Goal: Task Accomplishment & Management: Complete application form

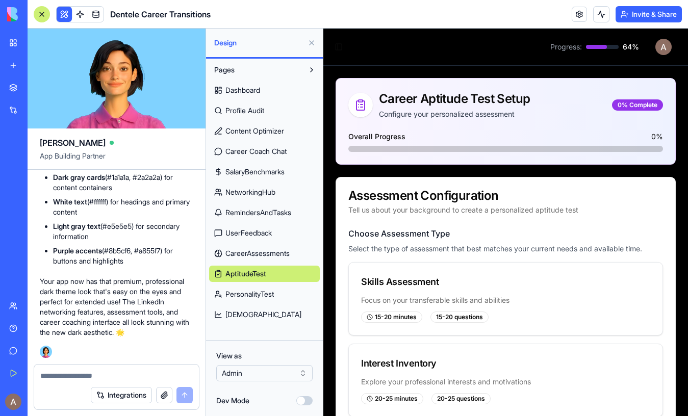
scroll to position [28907, 0]
click at [14, 42] on link "My Workspace" at bounding box center [23, 43] width 41 height 20
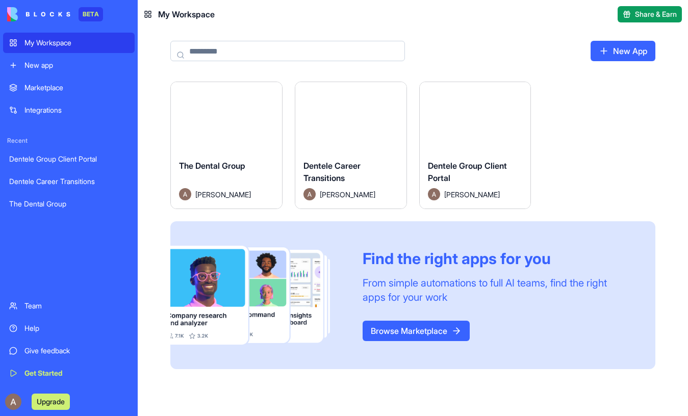
click at [89, 204] on div "The Dental Group" at bounding box center [68, 204] width 119 height 10
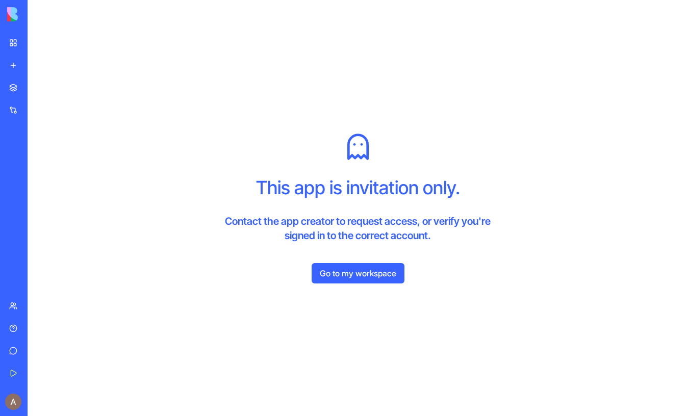
click at [38, 43] on div "My Workspace" at bounding box center [30, 43] width 13 height 10
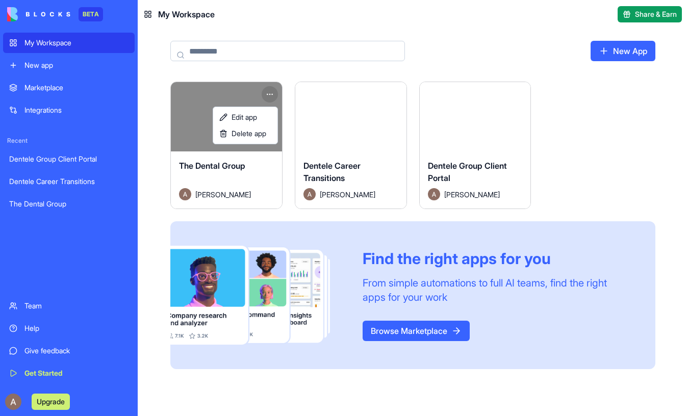
click at [269, 91] on html "BETA My Workspace New app Marketplace Integrations Recent Dentele Group Client …" at bounding box center [344, 208] width 688 height 416
click at [259, 136] on span "Delete app" at bounding box center [249, 134] width 35 height 10
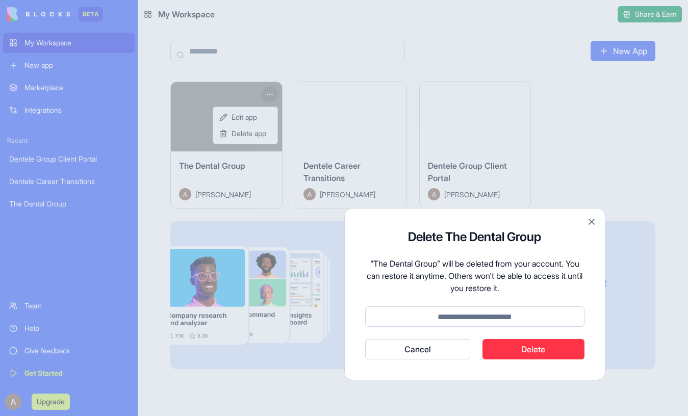
click at [545, 317] on input at bounding box center [474, 317] width 219 height 20
type input "******"
click at [561, 349] on button "Delete" at bounding box center [533, 349] width 102 height 20
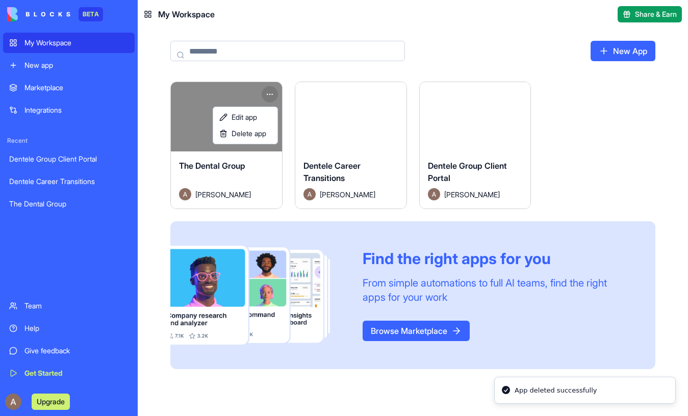
click at [494, 144] on html "BETA My Workspace New app Marketplace Integrations Recent Dentele Group Client …" at bounding box center [344, 208] width 688 height 416
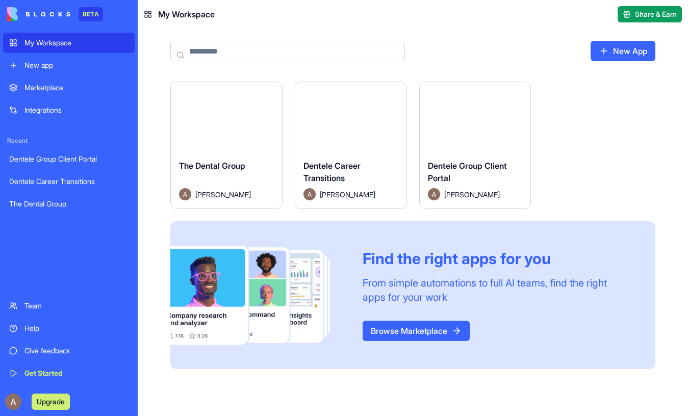
click at [518, 94] on html "BETA My Workspace New app Marketplace Integrations Recent Dentele Group Client …" at bounding box center [344, 208] width 688 height 416
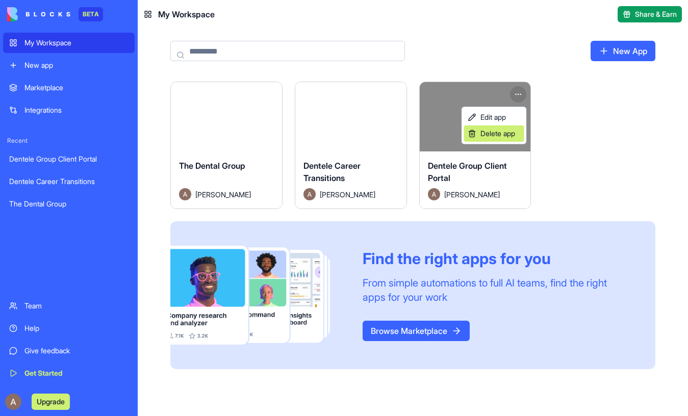
click at [511, 132] on span "Delete app" at bounding box center [497, 134] width 35 height 10
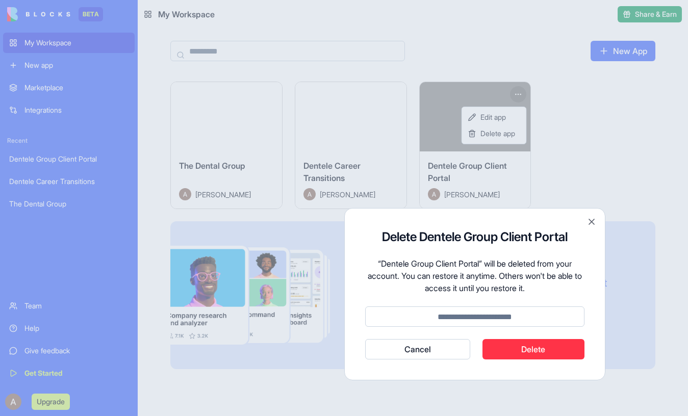
click at [516, 321] on input at bounding box center [474, 317] width 219 height 20
type input "******"
click at [545, 355] on button "Delete" at bounding box center [533, 349] width 102 height 20
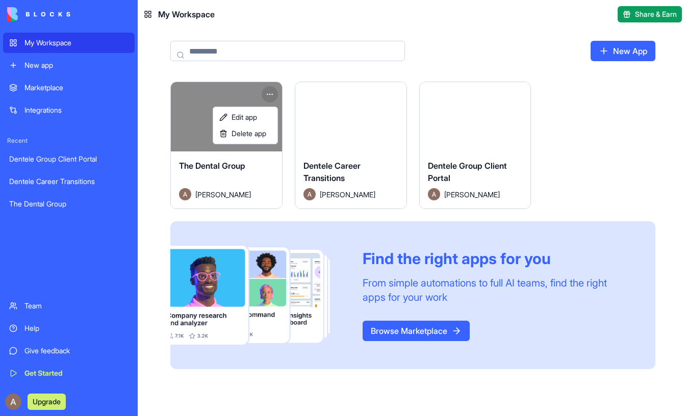
click at [271, 90] on html "My Workspace New app Marketplace Integrations Recent Dentele Group Client Porta…" at bounding box center [344, 208] width 688 height 416
click at [254, 139] on div "Delete app" at bounding box center [245, 133] width 60 height 16
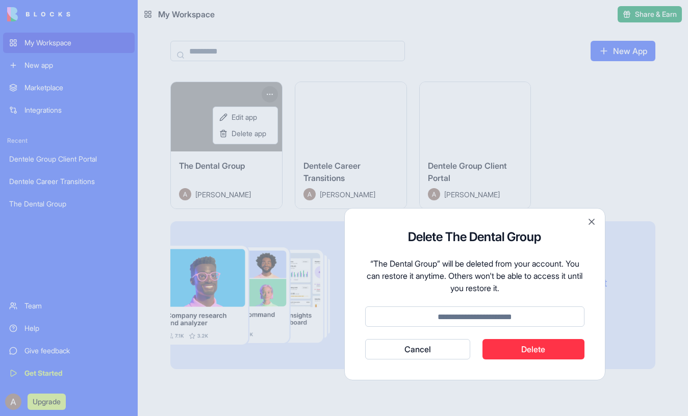
click at [475, 321] on input at bounding box center [474, 317] width 219 height 20
type input "******"
click at [564, 347] on button "Delete" at bounding box center [533, 349] width 102 height 20
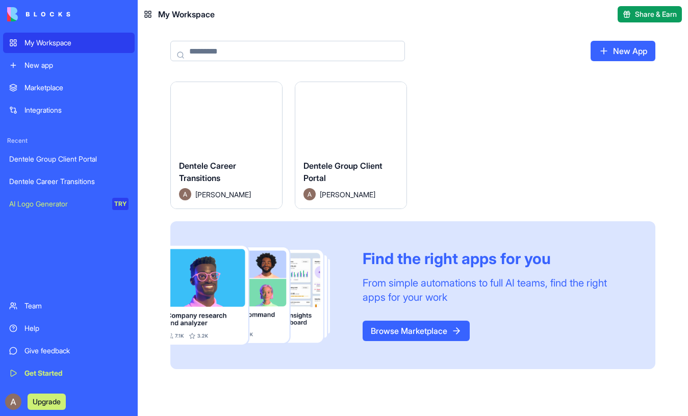
click at [392, 181] on div "Dentele Group Client Portal" at bounding box center [350, 174] width 95 height 29
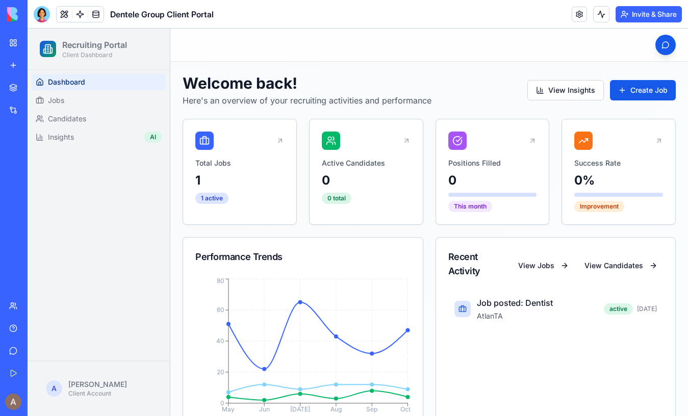
click at [23, 43] on link "My Workspace" at bounding box center [23, 43] width 41 height 20
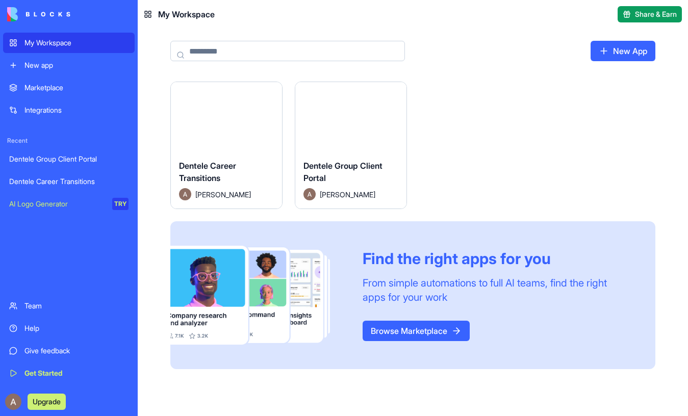
click at [609, 50] on link "New App" at bounding box center [623, 51] width 65 height 20
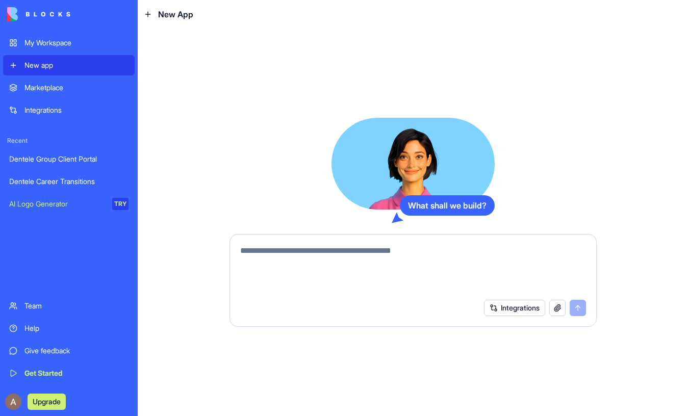
click at [422, 253] on textarea at bounding box center [413, 269] width 346 height 49
type textarea "*"
paste textarea "**********"
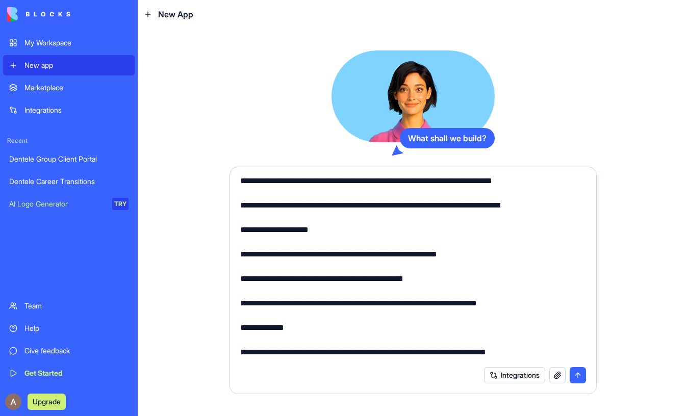
scroll to position [458, 0]
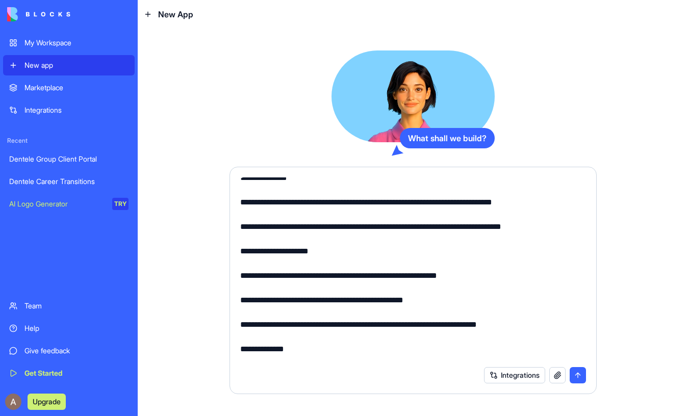
click at [321, 262] on textarea at bounding box center [413, 269] width 346 height 184
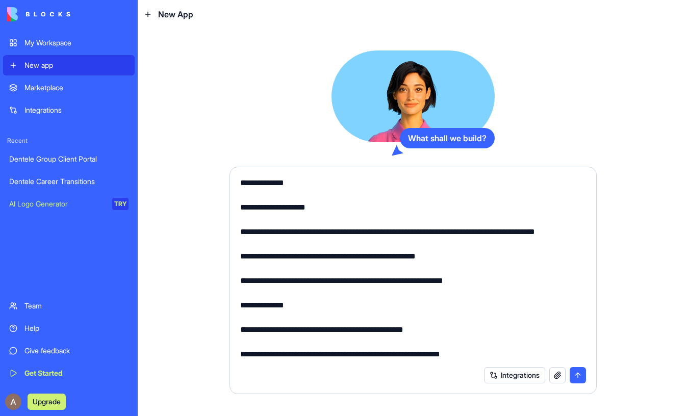
scroll to position [64, 0]
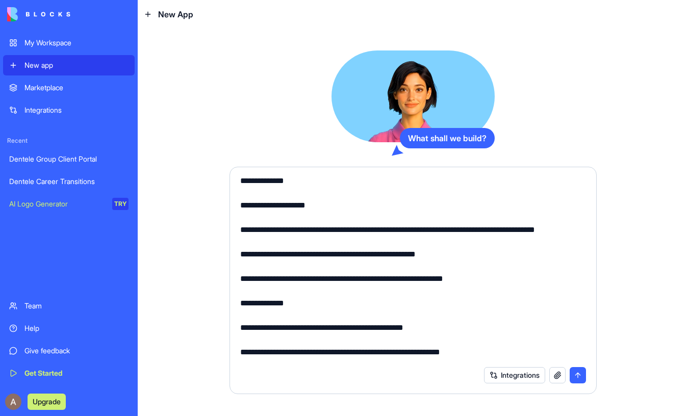
click at [283, 290] on textarea at bounding box center [413, 269] width 346 height 184
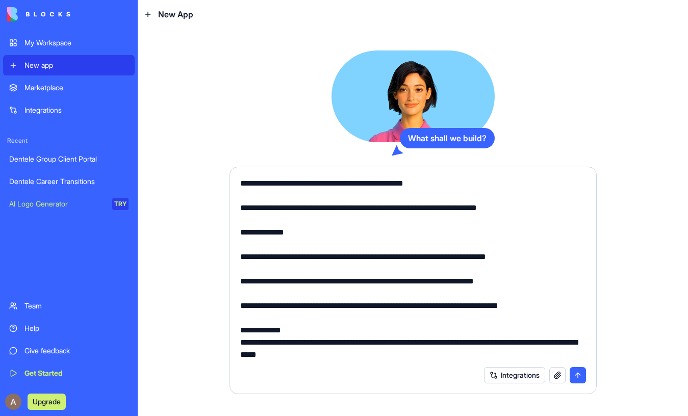
scroll to position [588, 0]
type textarea "**********"
click at [577, 377] on button "submit" at bounding box center [578, 375] width 16 height 16
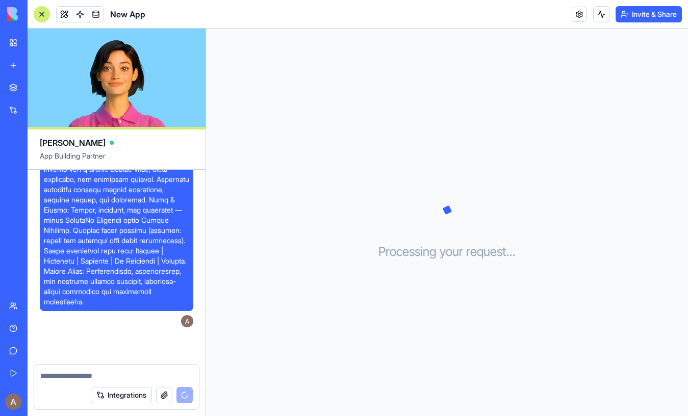
scroll to position [581, 0]
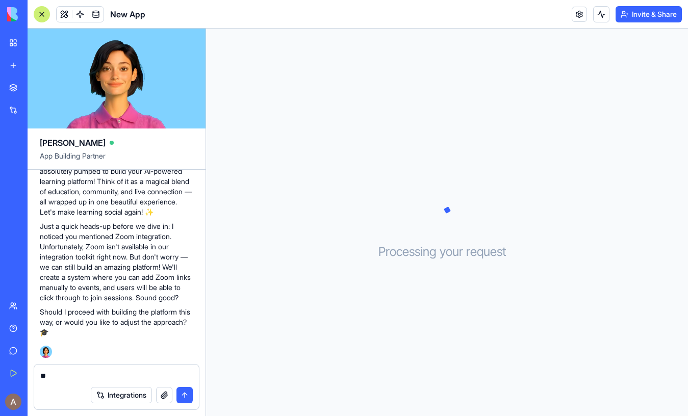
type textarea "***"
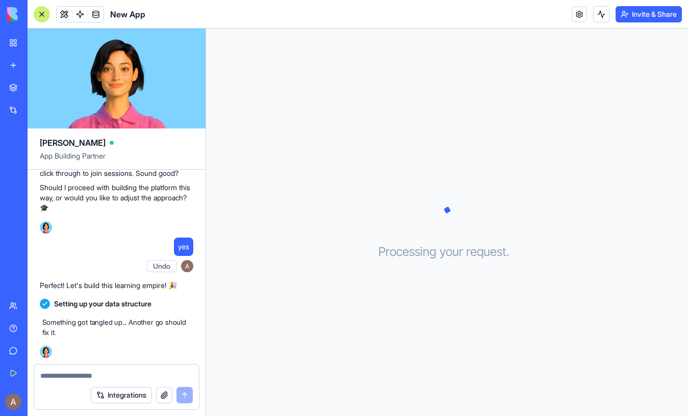
scroll to position [705, 0]
type textarea "**"
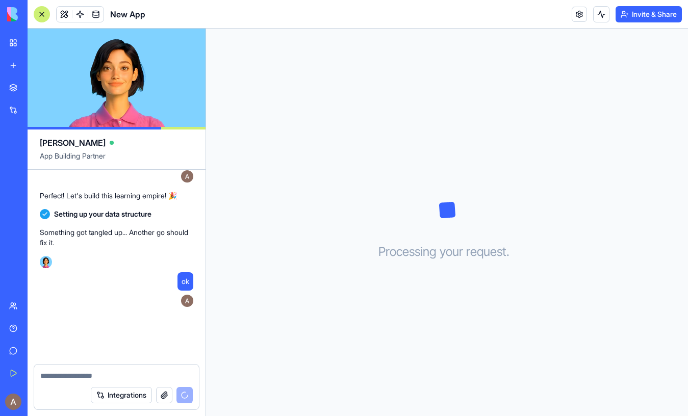
scroll to position [820, 0]
